Goal: Complete application form

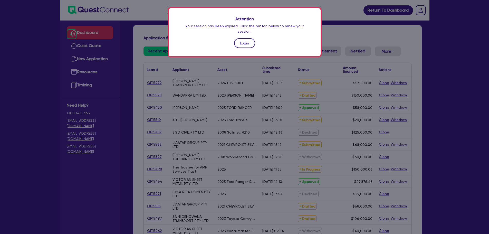
drag, startPoint x: 0, startPoint y: 0, endPoint x: 238, endPoint y: 35, distance: 240.9
click at [238, 38] on link "Login" at bounding box center [244, 43] width 21 height 10
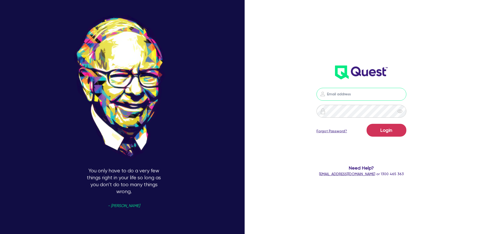
type input "[PERSON_NAME][EMAIL_ADDRESS][PERSON_NAME][DOMAIN_NAME]"
click at [392, 127] on button "Login" at bounding box center [387, 130] width 40 height 13
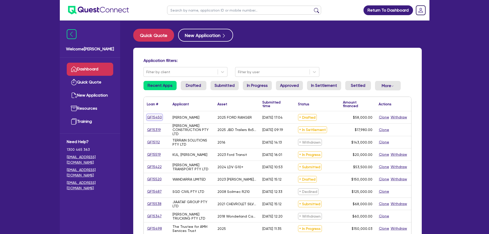
click at [147, 115] on link "QF15450" at bounding box center [154, 117] width 15 height 6
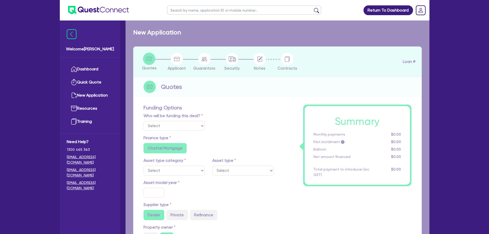
select select "Quest Finance - Own Book"
select select "CARS_AND_LIGHT_TRUCKS"
type input "2025"
radio input "true"
type input "58,000"
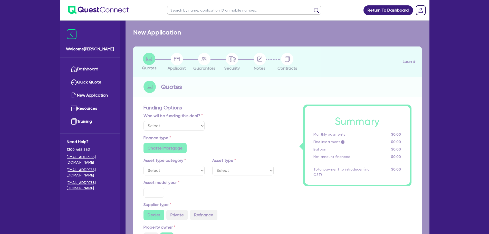
type input "30"
type input "17,400"
type input "8"
type input "4,640"
type input "17.95"
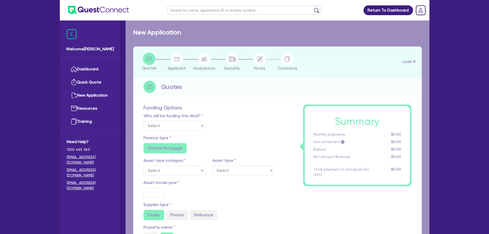
select select "PASSENGER_VEHICLES"
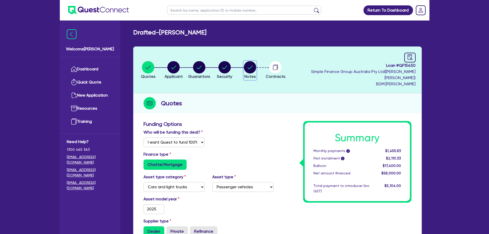
click at [256, 66] on circle "button" at bounding box center [250, 67] width 12 height 12
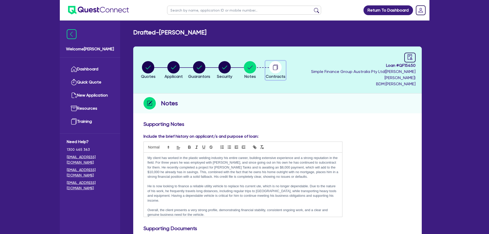
click at [282, 62] on circle "button" at bounding box center [275, 67] width 12 height 12
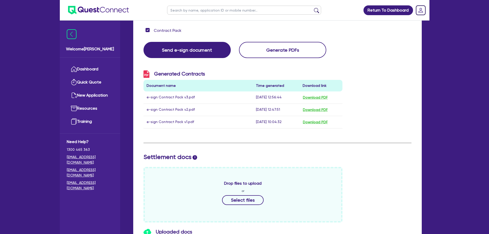
scroll to position [70, 0]
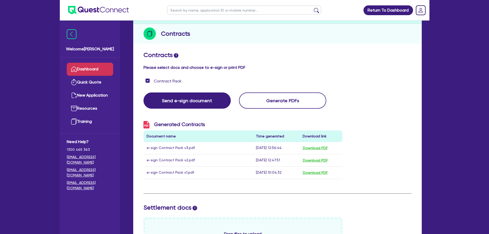
click at [81, 71] on link "Dashboard" at bounding box center [90, 69] width 46 height 13
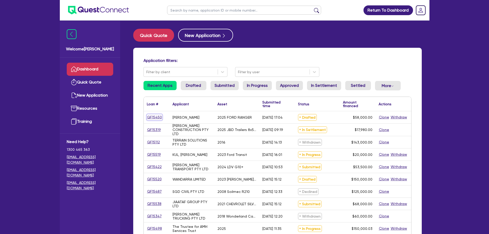
click at [158, 117] on link "QF15450" at bounding box center [154, 117] width 15 height 6
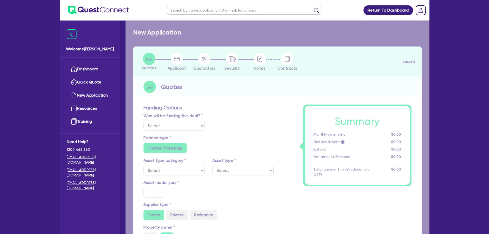
select select "Quest Finance - Own Book"
select select "CARS_AND_LIGHT_TRUCKS"
type input "2025"
radio input "true"
type input "58,000"
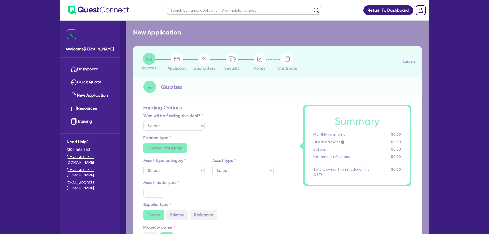
type input "30"
type input "17,400"
type input "8"
type input "4,640"
type input "17.95"
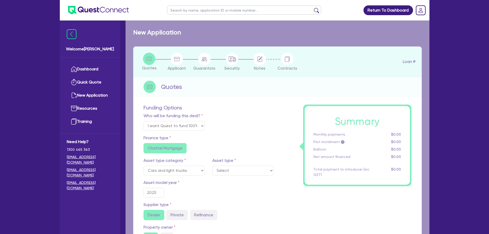
select select "PASSENGER_VEHICLES"
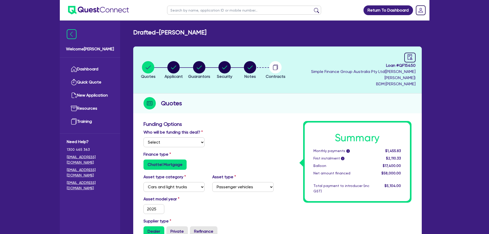
click at [410, 63] on span "Loan # QF15450" at bounding box center [353, 65] width 126 height 6
drag, startPoint x: 414, startPoint y: 60, endPoint x: 411, endPoint y: 61, distance: 2.9
click at [414, 60] on div at bounding box center [409, 58] width 11 height 10
select select "DRAFTED_AMENDED"
select select "Quest Finance - Own Book"
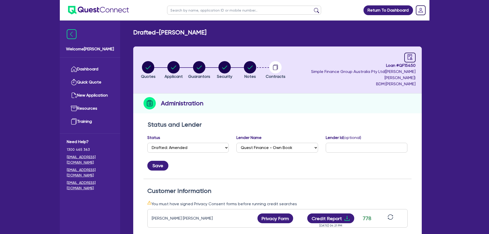
click at [204, 147] on div "Status Select Quoted Drafted: New Drafted: Amended Submitted: New Submitted: Am…" at bounding box center [188, 146] width 89 height 22
click at [203, 143] on select "Select Quoted Drafted: New Drafted: Amended Submitted: New Submitted: Amended I…" at bounding box center [188, 148] width 82 height 10
select select "APPROVED_WAITING_FOR_MORE_INFO"
click at [147, 143] on select "Select Quoted Drafted: New Drafted: Amended Submitted: New Submitted: Amended I…" at bounding box center [188, 148] width 82 height 10
click at [160, 163] on button "Save" at bounding box center [157, 166] width 21 height 10
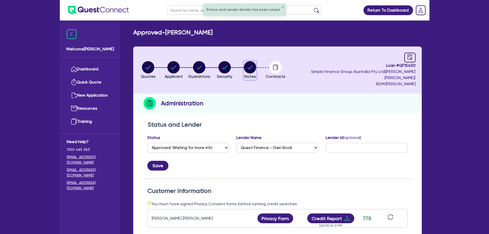
click at [256, 62] on circle "button" at bounding box center [250, 67] width 12 height 12
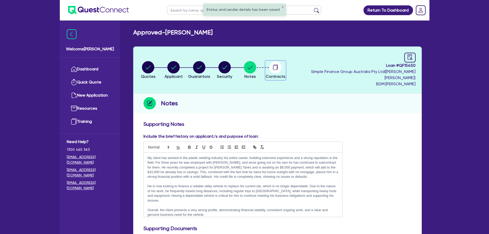
click at [282, 68] on circle "button" at bounding box center [275, 67] width 12 height 12
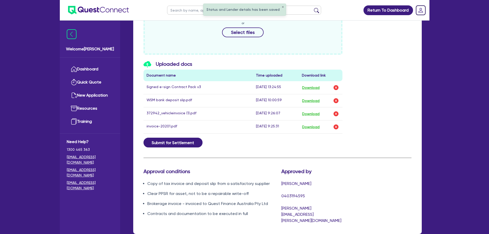
scroll to position [310, 0]
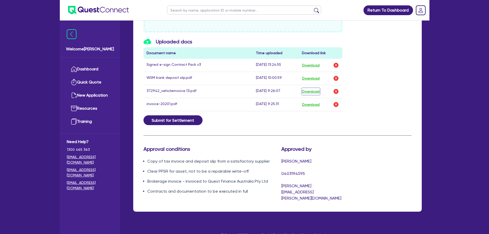
click at [315, 88] on button "Download" at bounding box center [311, 91] width 18 height 7
click at [317, 101] on button "Download" at bounding box center [311, 104] width 18 height 7
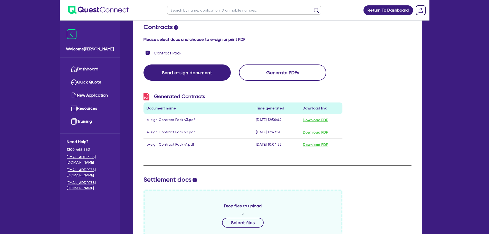
scroll to position [28, 0]
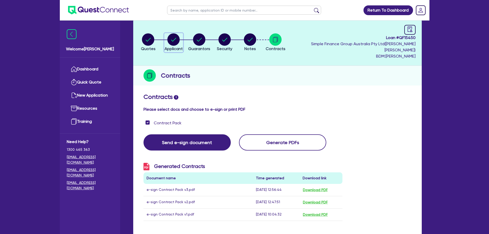
click at [178, 38] on circle "button" at bounding box center [173, 39] width 12 height 12
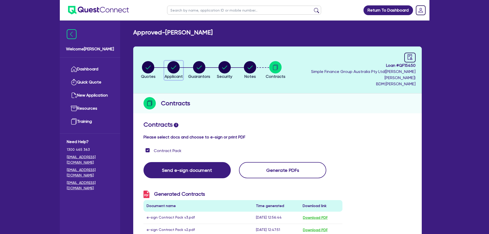
select select "SOLE_TRADER"
select select "MANUFACTURING"
select select "METAL_AND_PLASTICS"
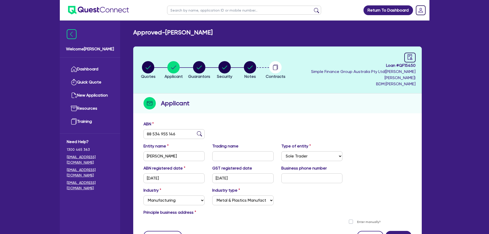
click at [154, 41] on div "Approved - SCHULTZ, GRANT EDWARD Quotes Applicant Guarantors Security Notes Con…" at bounding box center [278, 143] width 304 height 228
click at [147, 64] on circle "button" at bounding box center [148, 67] width 12 height 12
select select "Quest Finance - Own Book"
select select "CARS_AND_LIGHT_TRUCKS"
select select "PASSENGER_VEHICLES"
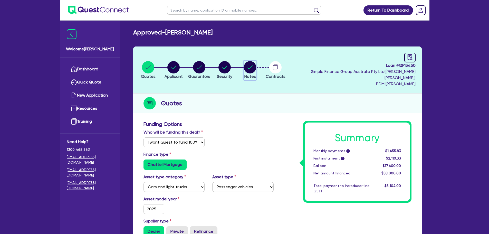
click at [256, 68] on circle "button" at bounding box center [250, 67] width 12 height 12
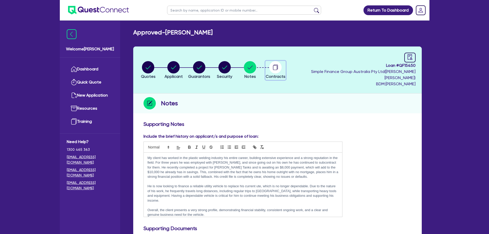
click at [282, 68] on circle "button" at bounding box center [275, 67] width 12 height 12
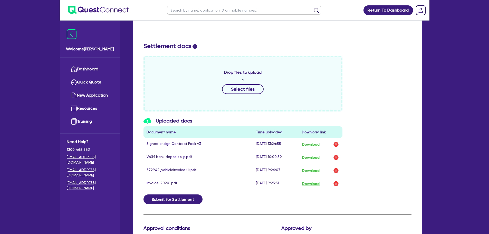
scroll to position [308, 0]
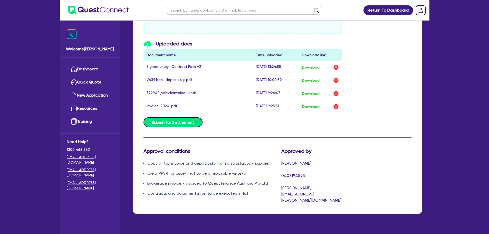
click at [172, 118] on button "Submit for Settlement" at bounding box center [173, 122] width 59 height 10
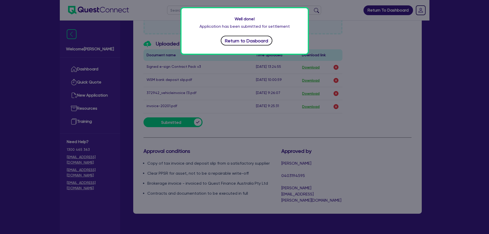
click at [264, 39] on button "Return to Dasboard" at bounding box center [247, 41] width 52 height 10
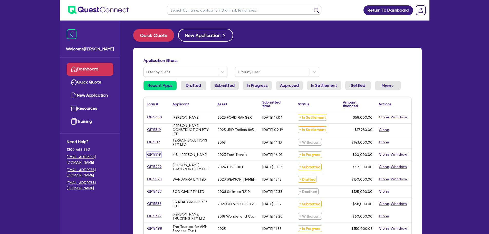
click at [152, 156] on link "QF15519" at bounding box center [154, 155] width 14 height 6
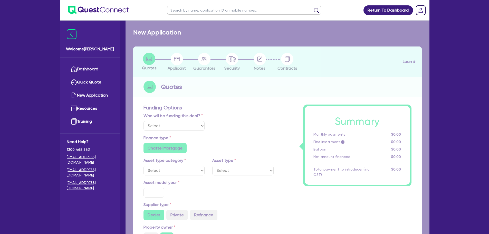
select select "Quest Finance - Own Book"
select select "CARS_AND_LIGHT_TRUCKS"
type input "2023"
type input "50,000"
type input "30,000"
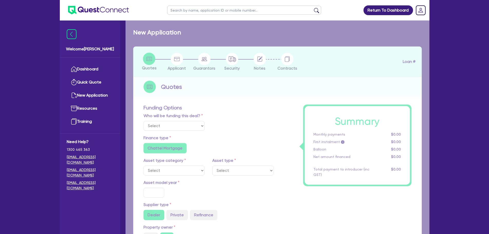
type input "6"
type input "1,200"
type input "17.95"
select select "PASSENGER_VEHICLES"
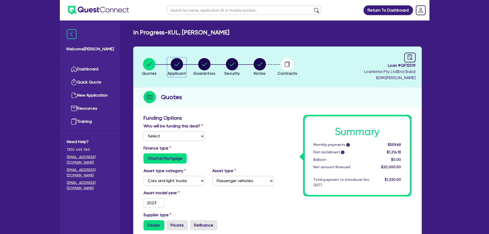
click at [179, 65] on circle "button" at bounding box center [177, 64] width 12 height 12
select select "SOLE_TRADER"
select select "BUILDING_CONSTRUCTION"
select select "TRADES_SERVICES_CONSUMERS"
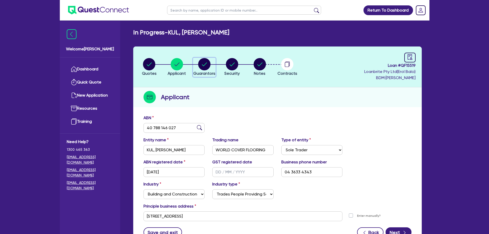
click at [208, 64] on circle "button" at bounding box center [204, 64] width 12 height 12
select select "MR"
select select "NSW"
select select "SINGLE"
select select "CASH"
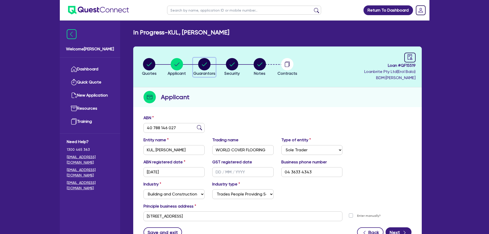
select select "VEHICLE"
select select "HOUSEHOLD_PERSONAL"
select select "OTHER"
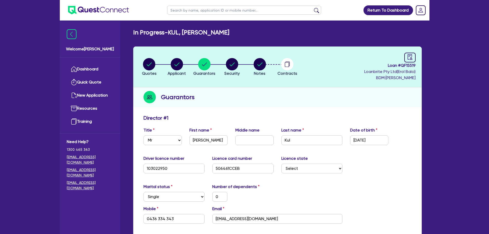
click at [251, 63] on li "Notes" at bounding box center [260, 67] width 28 height 18
click at [257, 63] on circle "button" at bounding box center [260, 64] width 12 height 12
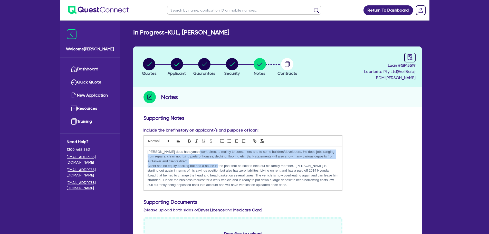
drag, startPoint x: 193, startPoint y: 149, endPoint x: 218, endPoint y: 165, distance: 29.5
click at [218, 165] on div "Sam does handyman work direct to mainly to consumers and to some builders/devel…" at bounding box center [243, 168] width 199 height 44
click at [173, 166] on p "Client has no equity backing but had a house in the past that he sold to help o…" at bounding box center [243, 173] width 191 height 19
click at [159, 168] on p "Client has no equity backing but had a house in the past that he sold to help o…" at bounding box center [243, 173] width 191 height 19
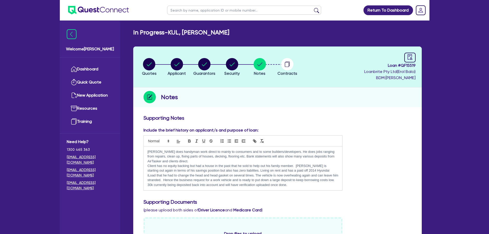
click at [163, 171] on p "Client has no equity backing but had a house in the past that he sold to help o…" at bounding box center [243, 173] width 191 height 19
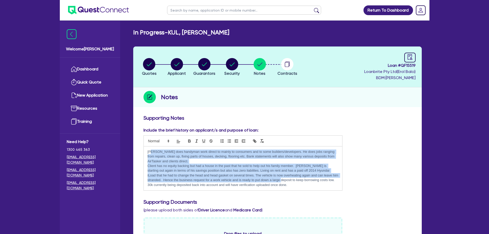
drag, startPoint x: 151, startPoint y: 154, endPoint x: 268, endPoint y: 179, distance: 119.3
click at [266, 179] on div "Sam does handyman work direct to mainly to consumers and to some builders/devel…" at bounding box center [243, 168] width 199 height 44
click at [289, 176] on p "Client has no equity backing but had a house in the past that he sold to help o…" at bounding box center [243, 173] width 191 height 19
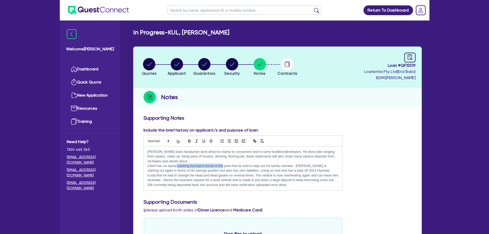
drag, startPoint x: 177, startPoint y: 165, endPoint x: 223, endPoint y: 168, distance: 45.8
click at [223, 168] on p "Client has no equity backing but had a house in the past that he sold to help o…" at bounding box center [243, 173] width 191 height 19
click at [163, 169] on p "Client has no equity backing but had a house in the past that he sold to help o…" at bounding box center [243, 173] width 191 height 19
drag, startPoint x: 169, startPoint y: 166, endPoint x: 289, endPoint y: 168, distance: 119.7
click at [289, 168] on p "Client has no equity backing but had a house in the past that he sold to help o…" at bounding box center [243, 173] width 191 height 19
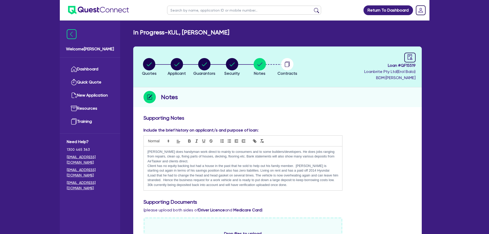
click at [205, 173] on p "Client has no equity backing but had a house in the past that he sold to help o…" at bounding box center [243, 173] width 191 height 19
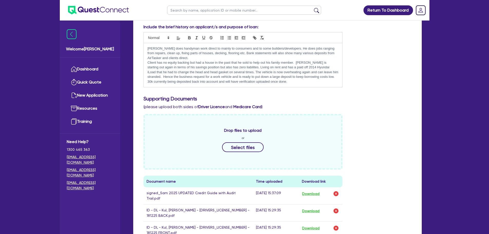
scroll to position [180, 0]
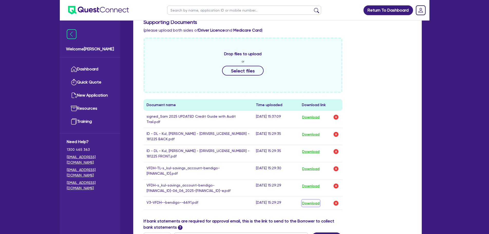
click at [312, 200] on button "Download" at bounding box center [311, 203] width 18 height 7
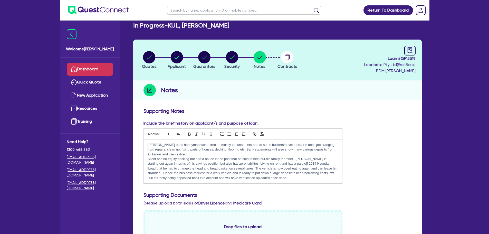
scroll to position [0, 0]
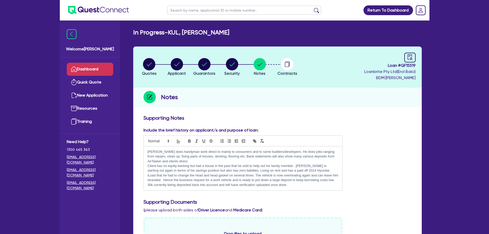
click at [90, 65] on link "Dashboard" at bounding box center [90, 69] width 46 height 13
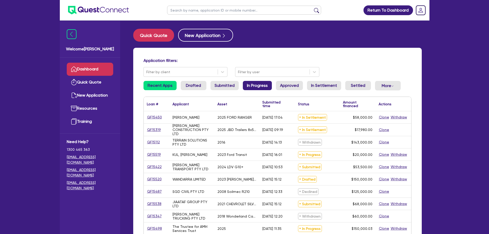
click at [265, 87] on link "In Progress" at bounding box center [257, 85] width 29 height 9
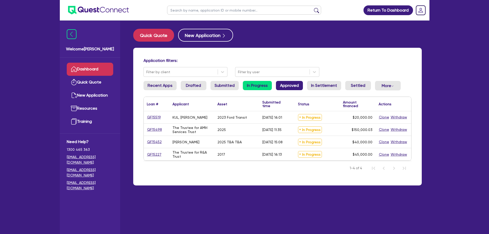
click at [281, 82] on link "Approved" at bounding box center [289, 85] width 27 height 9
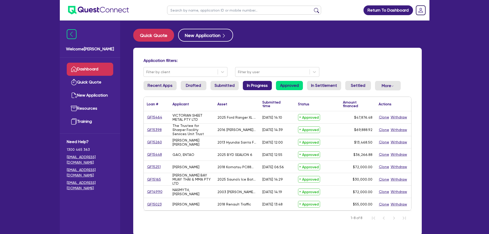
click at [260, 84] on link "In Progress" at bounding box center [257, 85] width 29 height 9
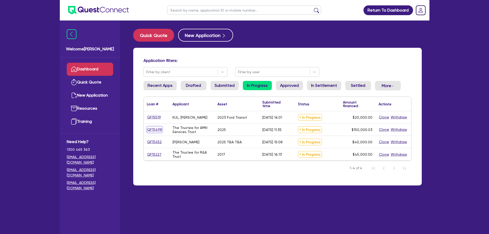
click at [153, 130] on link "QF15498" at bounding box center [154, 130] width 15 height 6
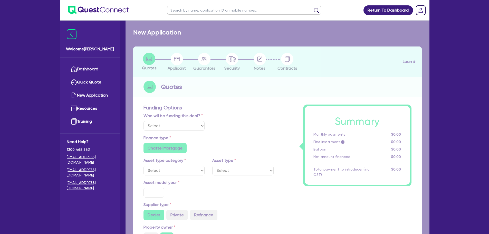
select select "Quest Finance - Own Book"
select select "TERTIARY_ASSETS"
type input "2025"
radio input "true"
type input "171,566.15"
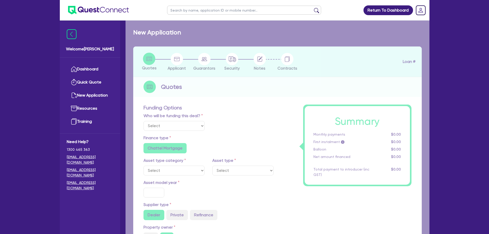
type input "21,566.12"
type input "4"
type input "6,000"
radio input "true"
type input "17.95"
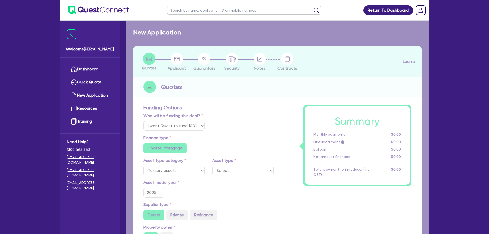
select select "IT_EQUIPMENT"
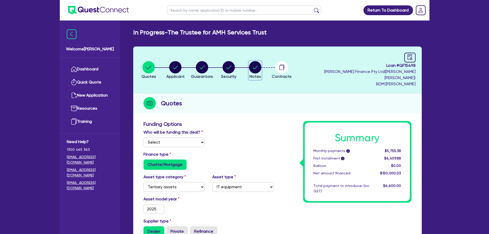
click at [258, 67] on circle "button" at bounding box center [255, 67] width 12 height 12
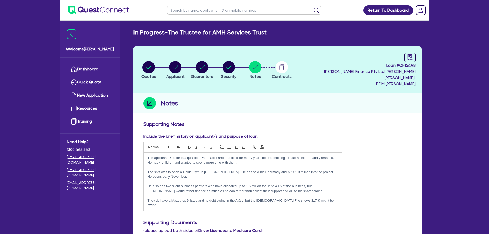
click at [157, 62] on li "Quotes" at bounding box center [149, 70] width 27 height 18
click at [153, 64] on circle "button" at bounding box center [149, 67] width 12 height 12
select select "Quest Finance - Own Book"
select select "TERTIARY_ASSETS"
select select "IT_EQUIPMENT"
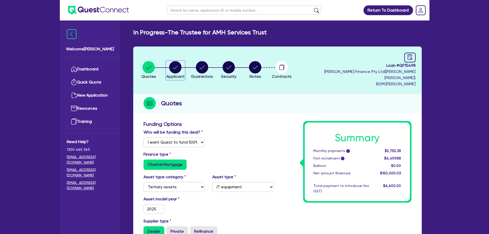
click at [178, 66] on circle "button" at bounding box center [175, 67] width 12 height 12
select select "TRUST"
select select "COMPANY"
select select "ARTS_RECREATION"
select select "GYMS"
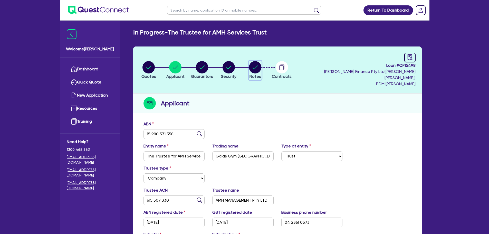
click at [259, 64] on circle "button" at bounding box center [255, 67] width 12 height 12
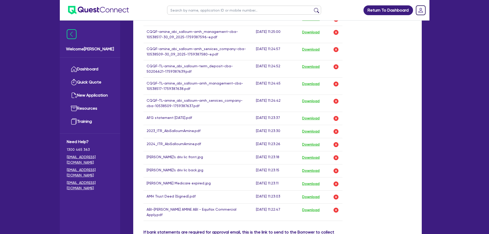
scroll to position [462, 0]
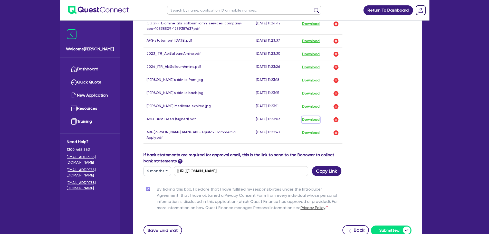
click at [314, 116] on button "Download" at bounding box center [311, 119] width 18 height 7
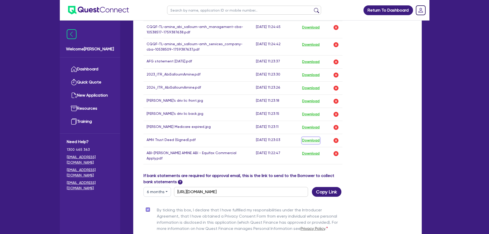
scroll to position [334, 0]
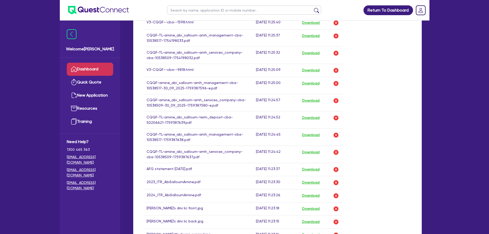
click at [82, 72] on link "Dashboard" at bounding box center [90, 69] width 46 height 13
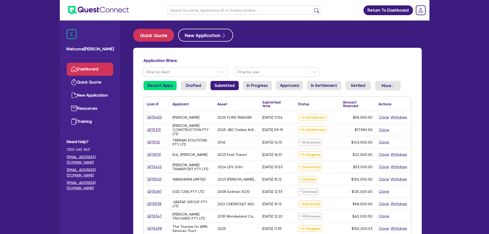
click at [231, 86] on link "Submitted" at bounding box center [225, 85] width 28 height 9
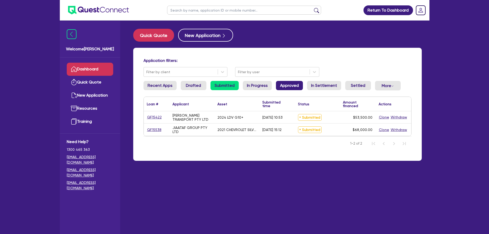
click at [277, 85] on link "Approved" at bounding box center [289, 85] width 27 height 9
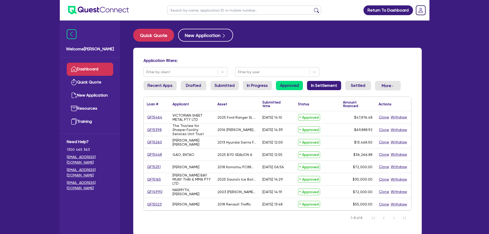
click at [322, 84] on link "In Settlement" at bounding box center [324, 85] width 34 height 9
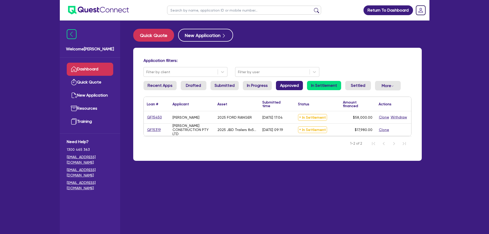
click at [288, 86] on link "Approved" at bounding box center [289, 85] width 27 height 9
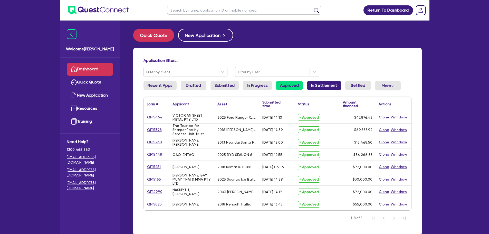
click at [327, 88] on link "In Settlement" at bounding box center [324, 85] width 34 height 9
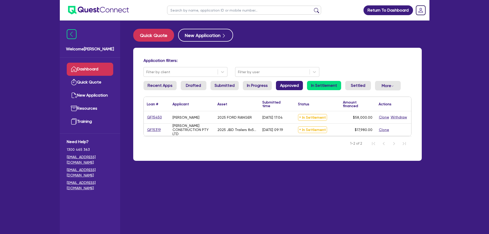
click at [293, 89] on link "Approved" at bounding box center [289, 85] width 27 height 9
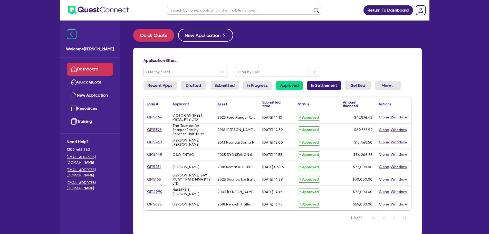
click at [320, 90] on link "In Settlement" at bounding box center [324, 85] width 34 height 9
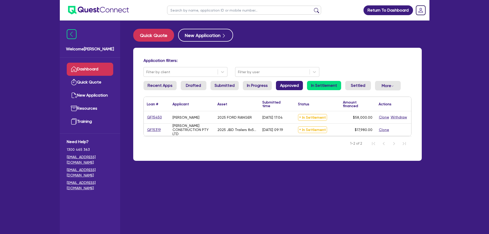
click at [286, 83] on link "Approved" at bounding box center [289, 85] width 27 height 9
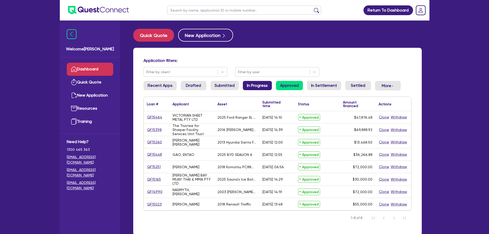
click at [249, 88] on link "In Progress" at bounding box center [257, 85] width 29 height 9
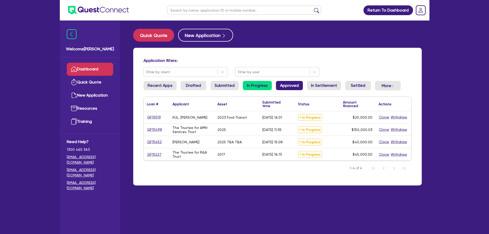
click at [292, 83] on link "Approved" at bounding box center [289, 85] width 27 height 9
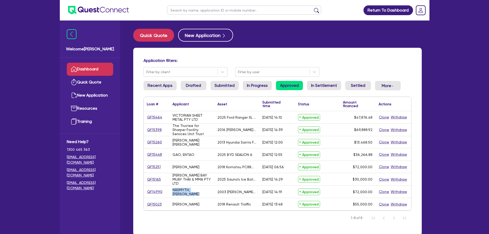
drag, startPoint x: 186, startPoint y: 194, endPoint x: 174, endPoint y: 189, distance: 13.5
click at [174, 189] on div "NASMYTH, RICHIE JASON" at bounding box center [192, 192] width 39 height 8
click at [198, 194] on div "NASMYTH, RICHIE JASON" at bounding box center [192, 192] width 39 height 8
click at [79, 68] on link "Dashboard" at bounding box center [90, 69] width 46 height 13
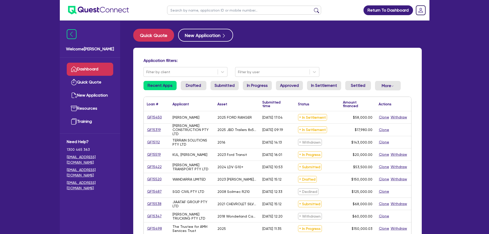
drag, startPoint x: 81, startPoint y: 65, endPoint x: 83, endPoint y: 63, distance: 3.3
click at [81, 65] on link "Dashboard" at bounding box center [90, 69] width 46 height 13
click at [315, 86] on link "In Settlement" at bounding box center [324, 85] width 34 height 9
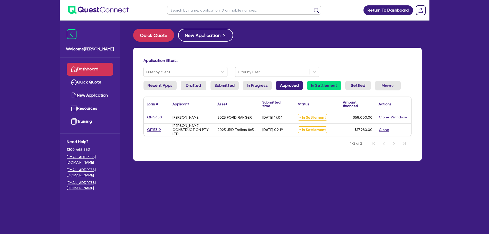
click at [289, 86] on link "Approved" at bounding box center [289, 85] width 27 height 9
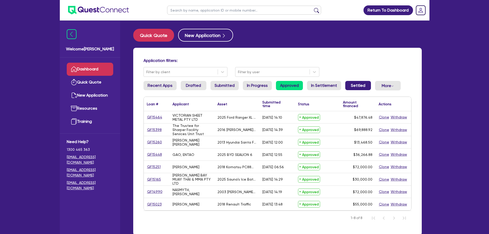
click at [350, 87] on link "Settled" at bounding box center [358, 85] width 26 height 9
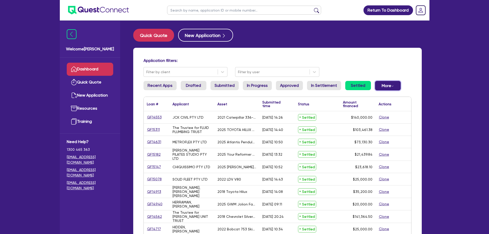
click at [379, 86] on button "More Withdrawn Declined" at bounding box center [388, 86] width 26 height 10
click at [307, 81] on link "In Settlement" at bounding box center [324, 85] width 34 height 9
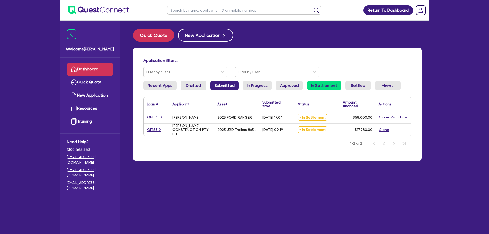
click at [229, 86] on link "Submitted" at bounding box center [225, 85] width 28 height 9
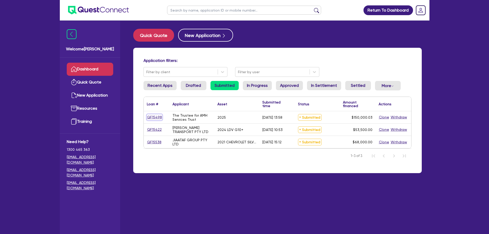
click at [156, 118] on link "QF15498" at bounding box center [154, 117] width 15 height 6
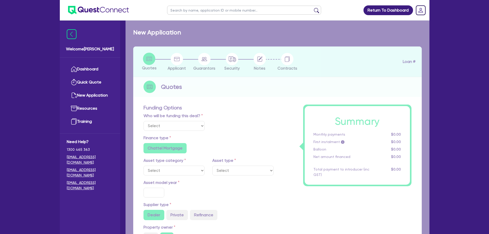
select select "Quest Finance - Own Book"
select select "TERTIARY_ASSETS"
type input "2025"
radio input "true"
type input "171,566.15"
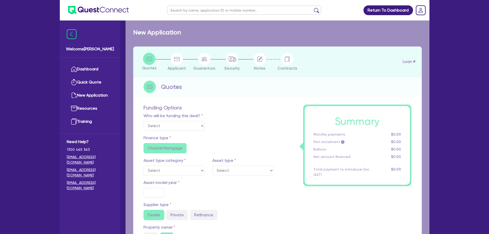
type input "21,566.12"
type input "4"
type input "6,000"
radio input "true"
type input "17.95"
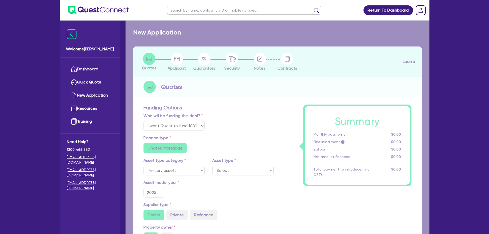
select select "IT_EQUIPMENT"
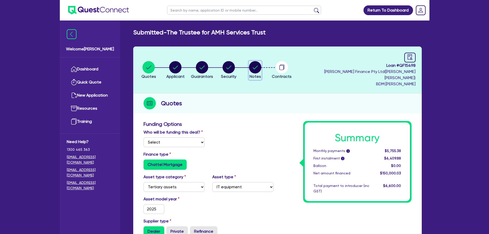
click at [253, 68] on button "Notes" at bounding box center [255, 70] width 13 height 19
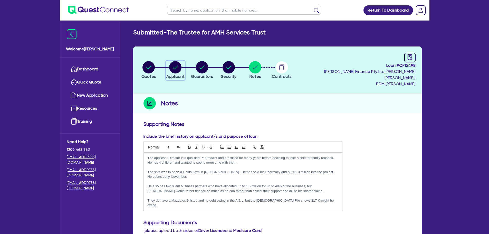
click at [176, 62] on circle "button" at bounding box center [175, 67] width 12 height 12
select select "TRUST"
select select "COMPANY"
select select "ARTS_RECREATION"
select select "GYMS"
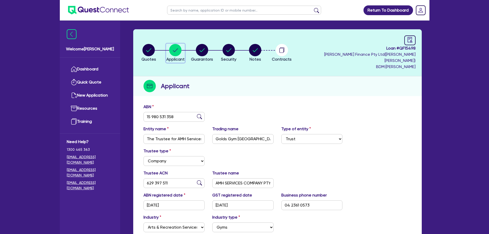
scroll to position [26, 0]
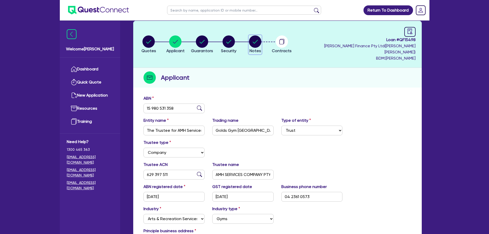
click at [260, 38] on circle "button" at bounding box center [255, 41] width 12 height 12
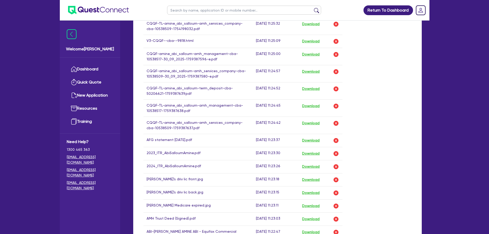
scroll to position [411, 0]
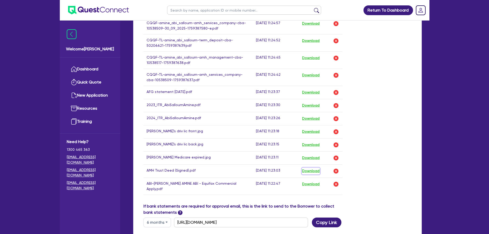
click at [313, 168] on button "Download" at bounding box center [311, 171] width 18 height 7
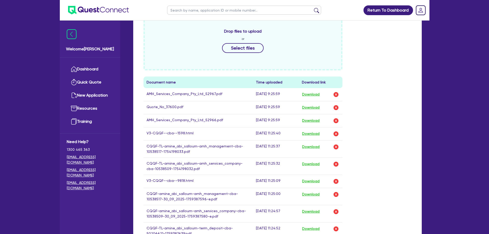
scroll to position [205, 0]
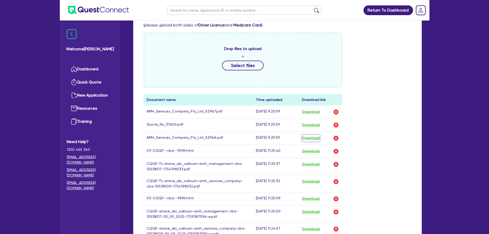
click at [319, 135] on button "Download" at bounding box center [311, 138] width 18 height 7
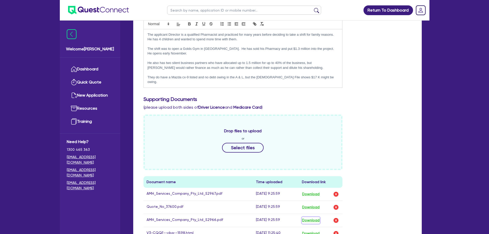
scroll to position [77, 0]
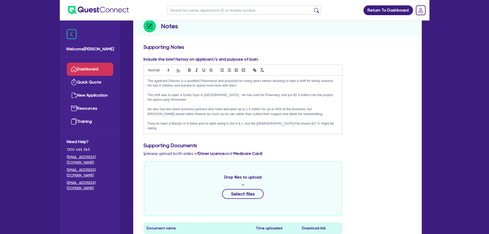
click at [110, 65] on link "Dashboard" at bounding box center [90, 69] width 46 height 13
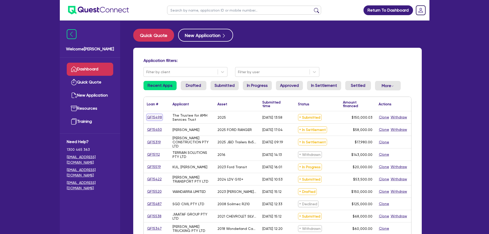
click at [150, 118] on link "QF15498" at bounding box center [154, 117] width 15 height 6
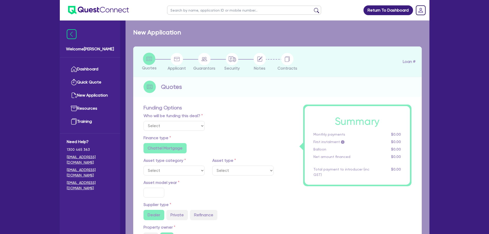
select select "Quest Finance - Own Book"
select select "TERTIARY_ASSETS"
type input "2025"
radio input "true"
type input "171,566.15"
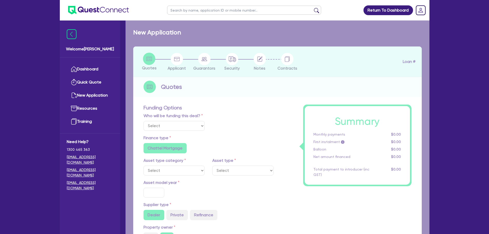
type input "21,566.12"
type input "4"
type input "6,000"
radio input "true"
type input "17.95"
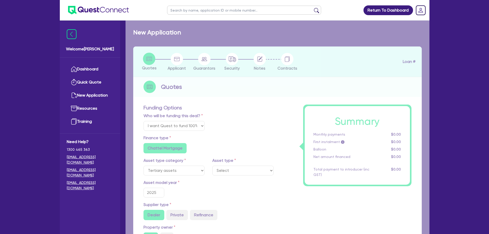
select select "IT_EQUIPMENT"
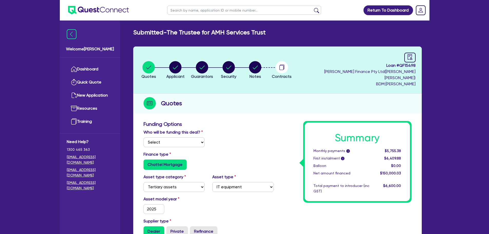
click at [193, 61] on li "Guarantors" at bounding box center [202, 70] width 27 height 18
click at [178, 63] on circle "button" at bounding box center [175, 67] width 12 height 12
select select "TRUST"
select select "COMPANY"
select select "ARTS_RECREATION"
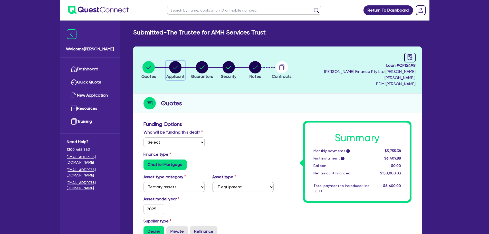
select select "GYMS"
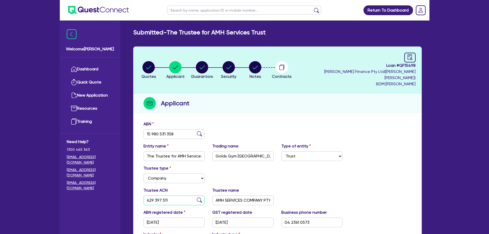
drag, startPoint x: 178, startPoint y: 195, endPoint x: 142, endPoint y: 193, distance: 37.0
click at [142, 193] on div "Trustee ACN 629 397 511" at bounding box center [174, 196] width 69 height 18
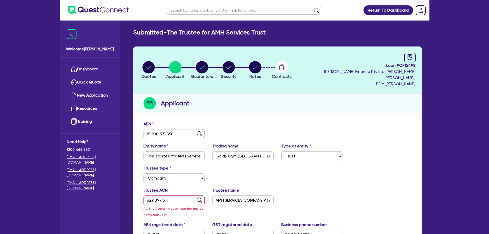
click at [265, 177] on div "Trustee type Select Individual Company" at bounding box center [278, 176] width 276 height 22
click at [261, 197] on input "AMH SERVICES COMPANY PTY LTD" at bounding box center [242, 200] width 61 height 10
click at [240, 195] on input "AMH SERVICES COMPANY PTY LTD" at bounding box center [242, 200] width 61 height 10
click at [173, 173] on select "Select Individual Company" at bounding box center [174, 178] width 61 height 10
click at [262, 176] on div "Trustee type Select Individual Company" at bounding box center [278, 176] width 276 height 22
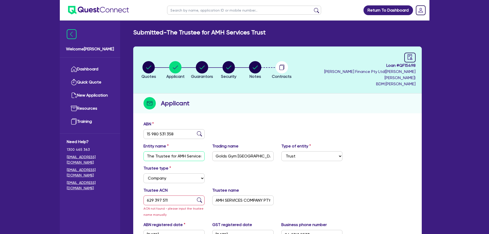
click at [188, 155] on input "The Trustee for AMH Services Trust" at bounding box center [174, 156] width 61 height 10
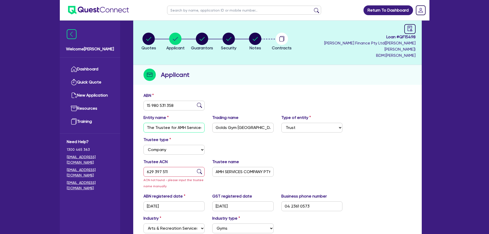
scroll to position [77, 0]
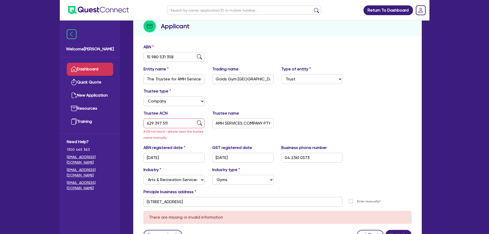
click at [95, 74] on link "Dashboard" at bounding box center [90, 69] width 46 height 13
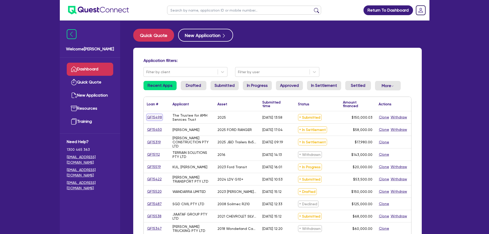
click at [157, 115] on link "QF15498" at bounding box center [154, 117] width 15 height 6
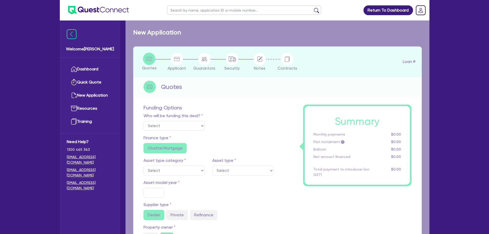
select select "Quest Finance - Own Book"
select select "TERTIARY_ASSETS"
type input "2025"
radio input "true"
type input "171,566.15"
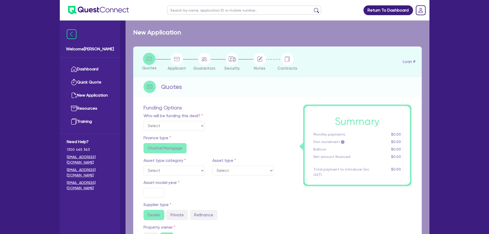
type input "21,566.12"
type input "4"
type input "6,000"
radio input "true"
type input "17.95"
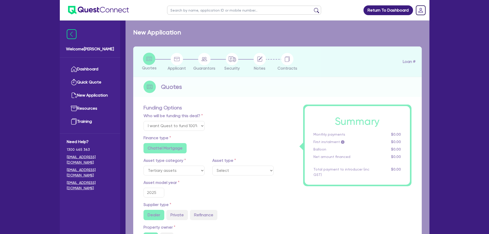
select select "IT_EQUIPMENT"
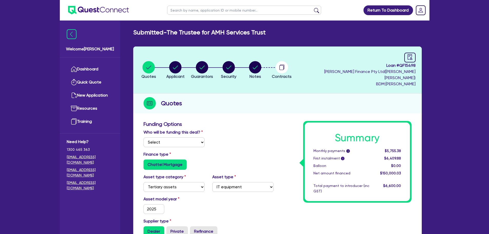
click at [162, 63] on li "Quotes" at bounding box center [149, 70] width 27 height 18
click at [177, 68] on circle "button" at bounding box center [175, 67] width 12 height 12
select select "TRUST"
select select "COMPANY"
select select "ARTS_RECREATION"
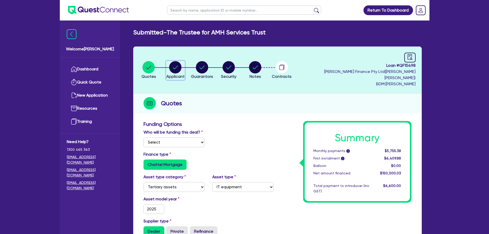
select select "GYMS"
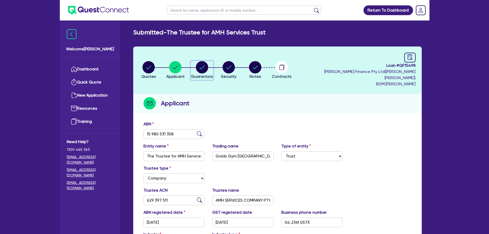
click at [200, 70] on button "Guarantors" at bounding box center [202, 70] width 23 height 19
select select "MR"
select select "NSW"
select select "MARRIED"
select select "PROPERTY"
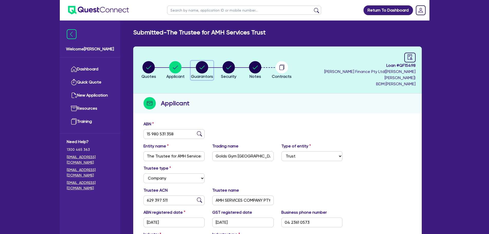
select select "CASH"
select select "VEHICLE"
select select "HOUSEHOLD_PERSONAL"
select select "CASH"
select select "OTHER"
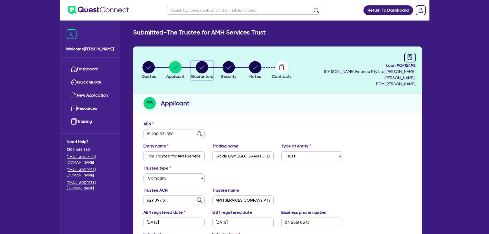
select select "MORTGAGE"
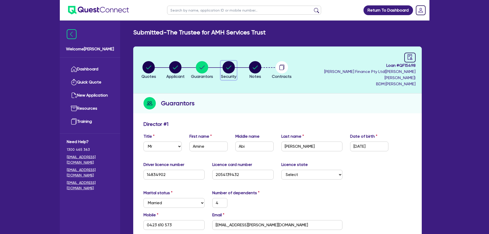
click at [235, 61] on circle "button" at bounding box center [229, 67] width 12 height 12
select select "TERTIARY_ASSETS"
select select "IT_EQUIPMENT"
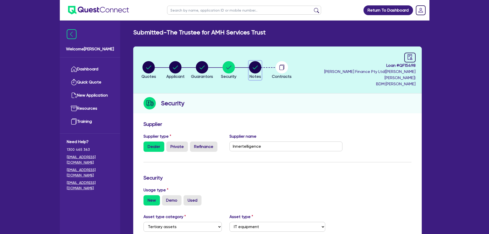
click at [254, 67] on icon "button" at bounding box center [255, 67] width 12 height 12
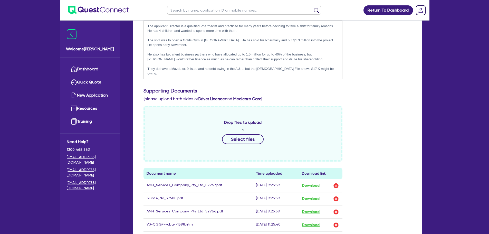
scroll to position [180, 0]
